Goal: Navigation & Orientation: Find specific page/section

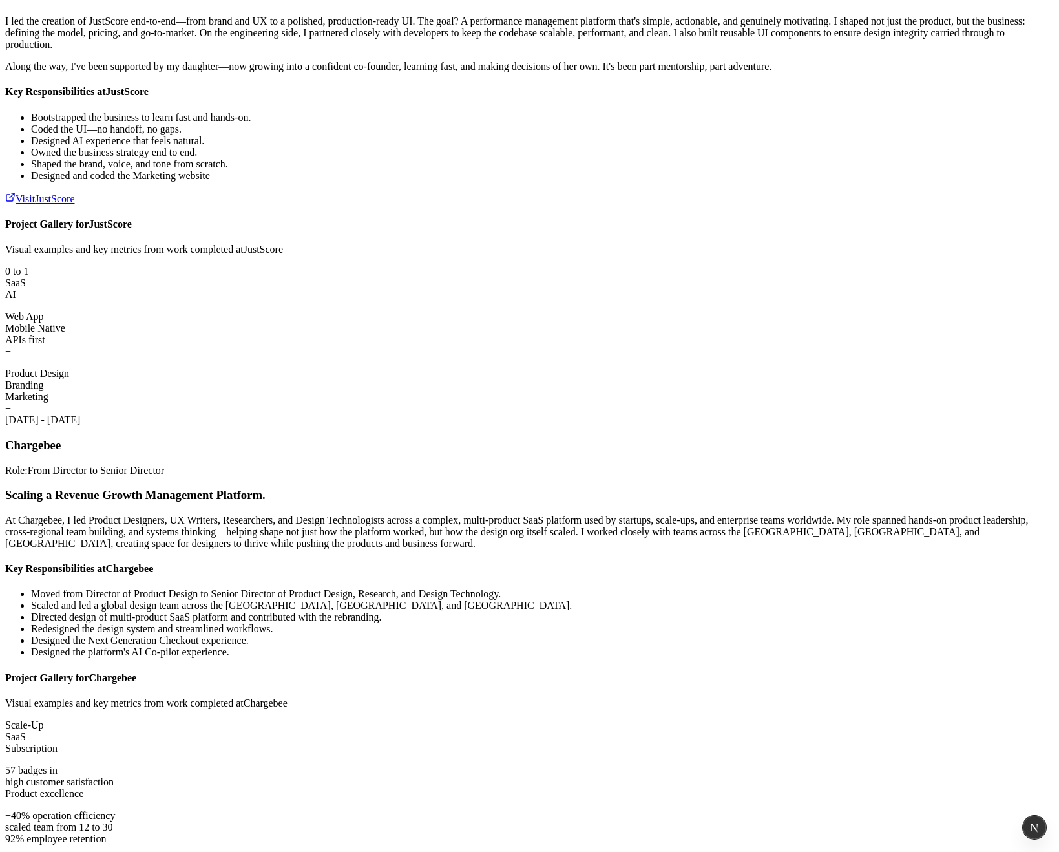
scroll to position [1919, 0]
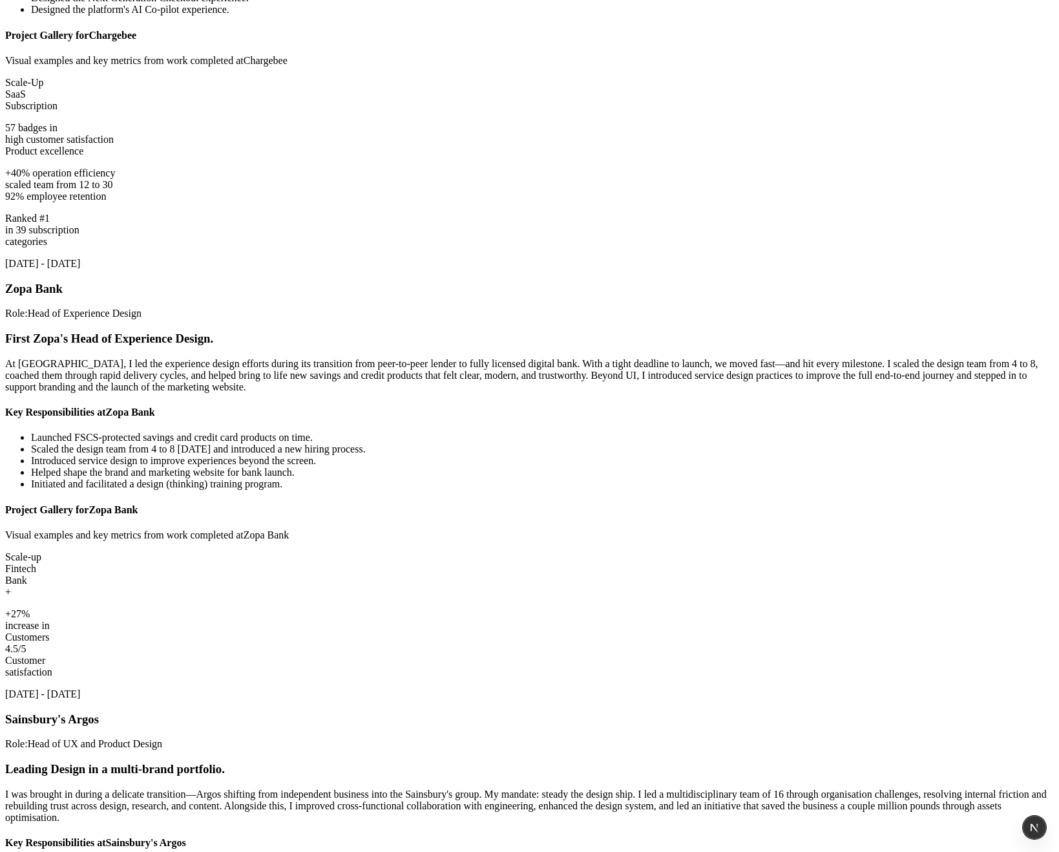
scroll to position [2329, 0]
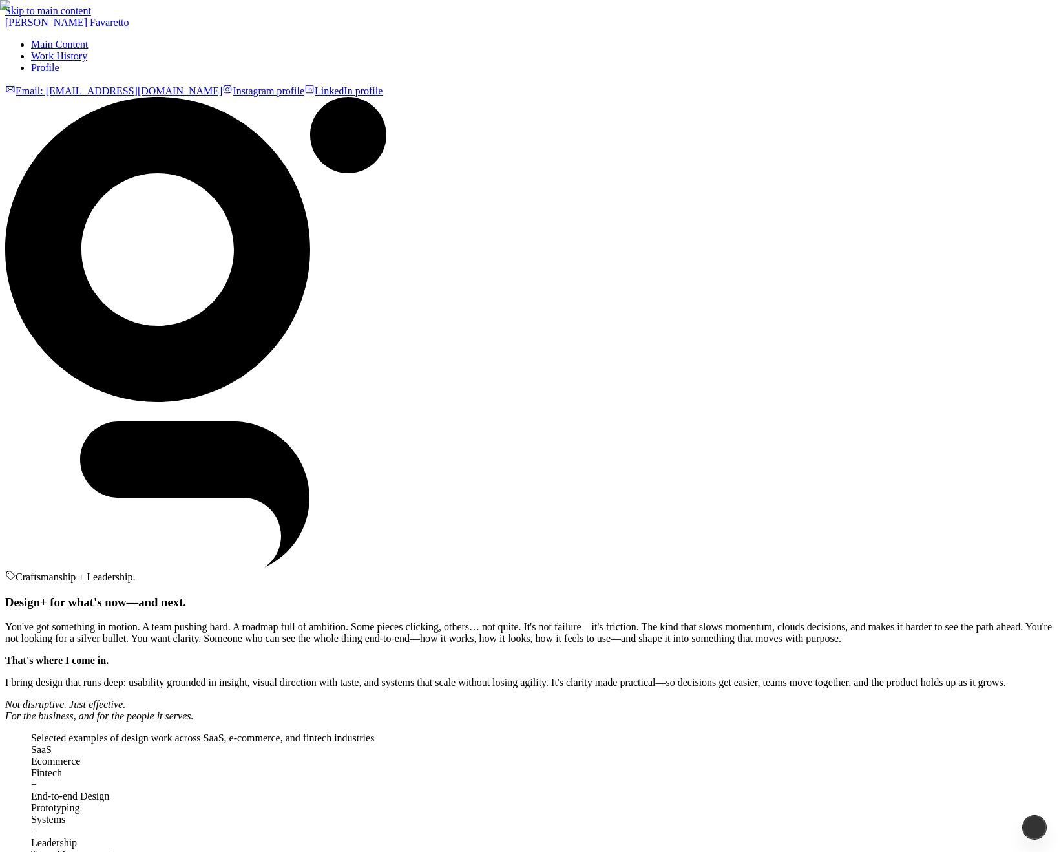
scroll to position [2329, 0]
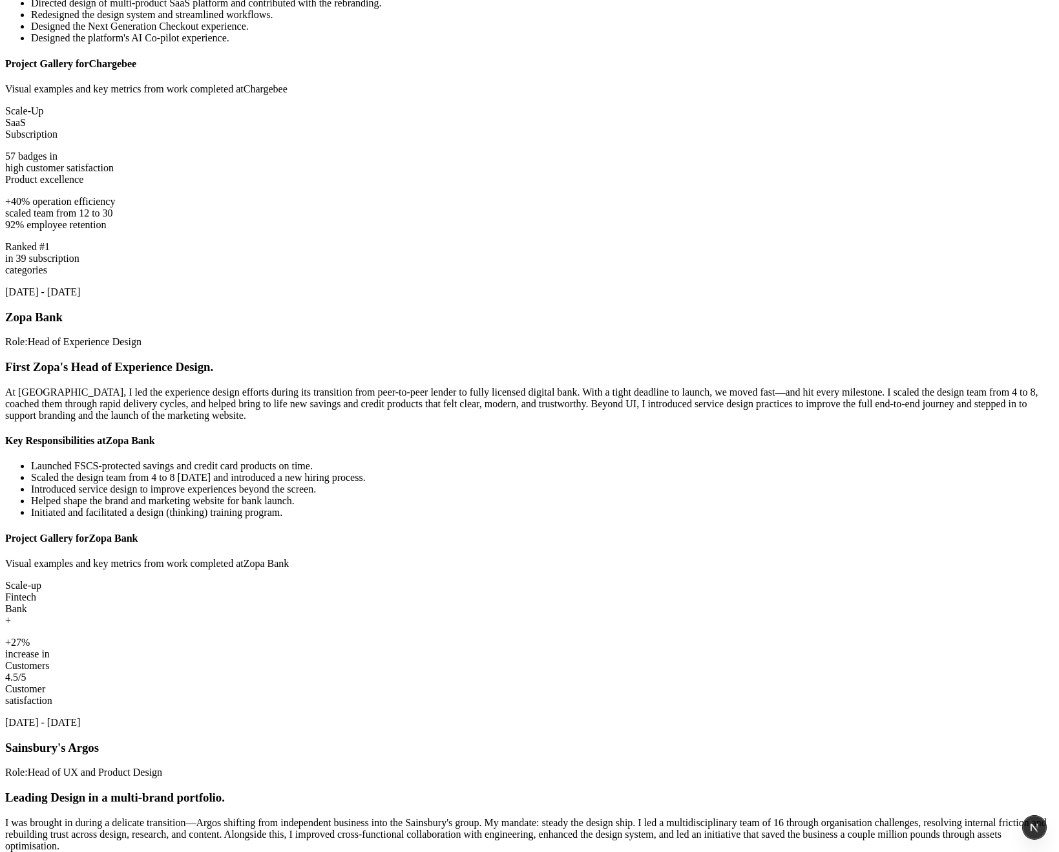
scroll to position [2300, 0]
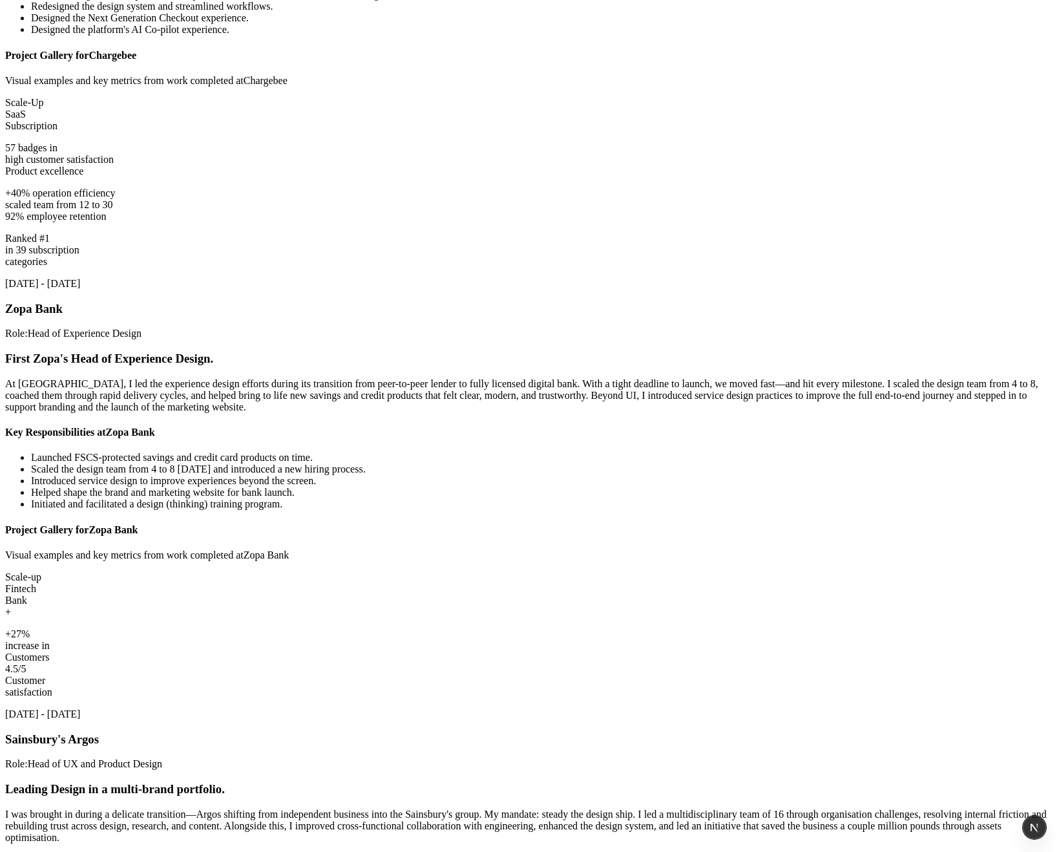
scroll to position [2284, 0]
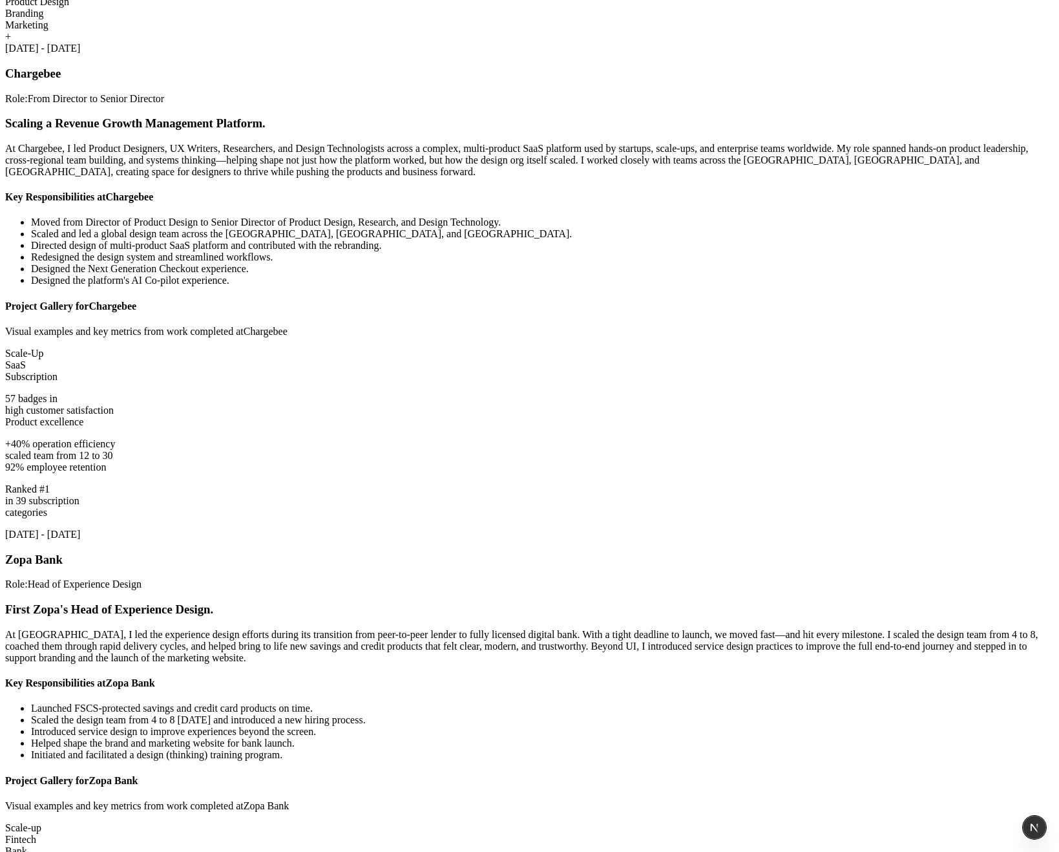
scroll to position [2256, 0]
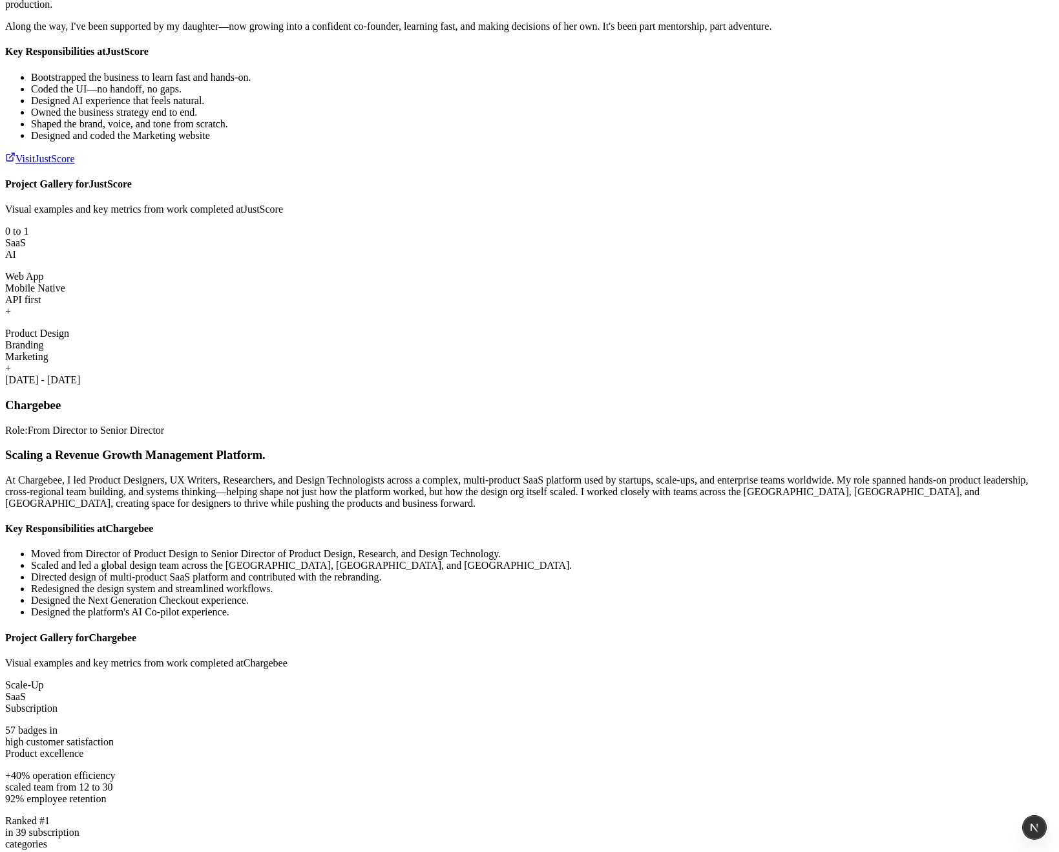
scroll to position [1986, 0]
